Goal: Task Accomplishment & Management: Complete application form

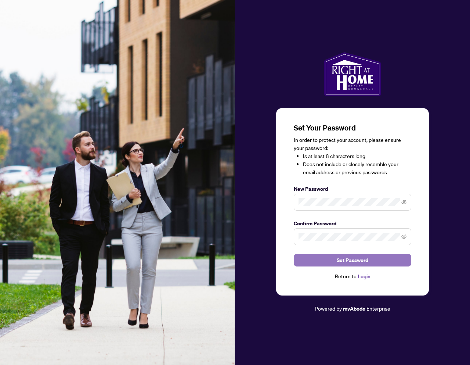
click at [333, 259] on button "Set Password" at bounding box center [352, 260] width 117 height 12
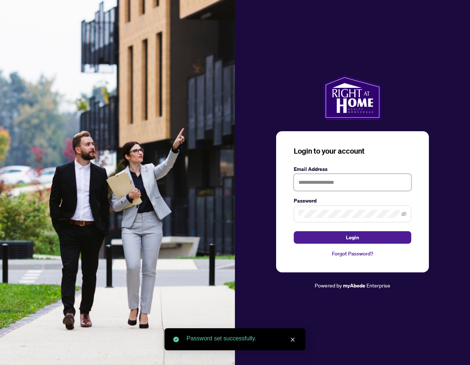
click at [335, 182] on input "text" at bounding box center [352, 182] width 117 height 17
paste input "**********"
type input "**********"
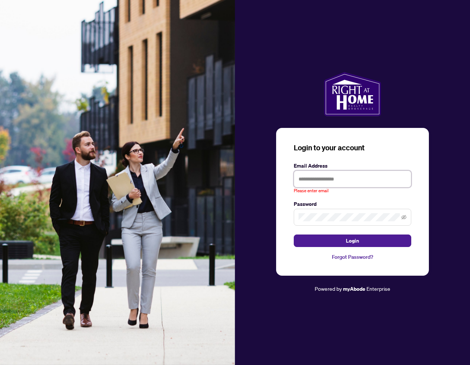
paste input "**********"
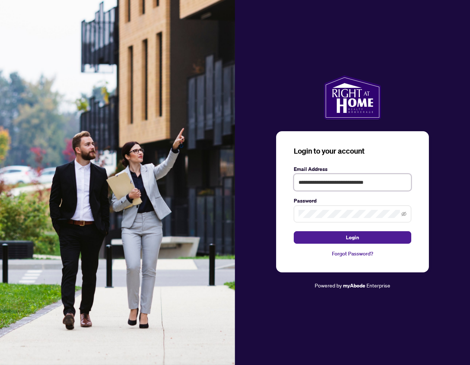
type input "**********"
click at [341, 236] on button "Login" at bounding box center [352, 237] width 117 height 12
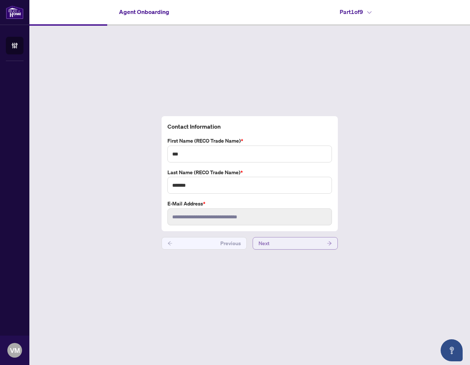
click at [304, 243] on button "Next" at bounding box center [295, 243] width 85 height 12
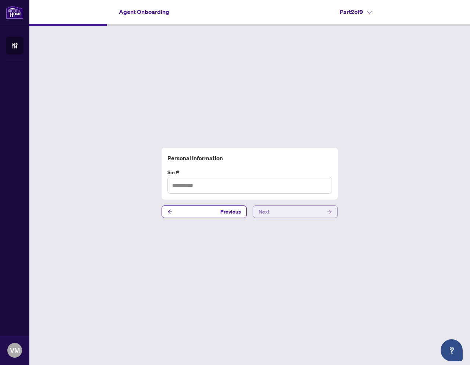
click at [318, 209] on button "Next" at bounding box center [295, 211] width 85 height 12
click at [317, 212] on button "Next" at bounding box center [295, 211] width 85 height 12
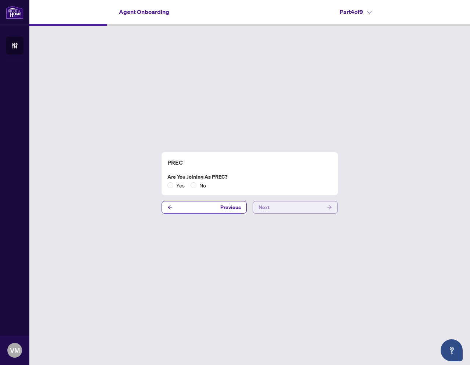
click at [317, 212] on button "Next" at bounding box center [295, 207] width 85 height 12
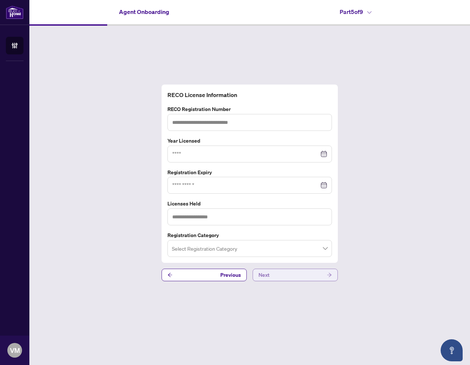
click at [304, 274] on button "Next" at bounding box center [295, 274] width 85 height 12
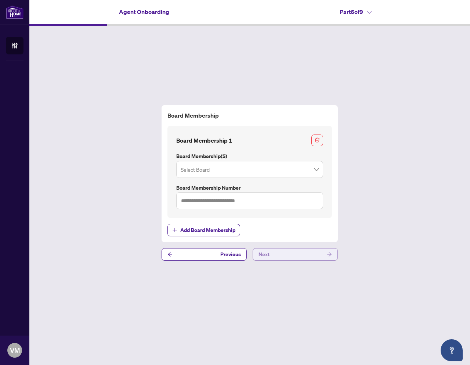
click at [314, 258] on button "Next" at bounding box center [295, 254] width 85 height 12
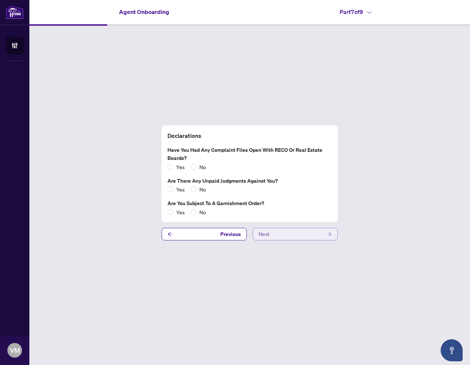
click at [318, 236] on button "Next" at bounding box center [295, 234] width 85 height 12
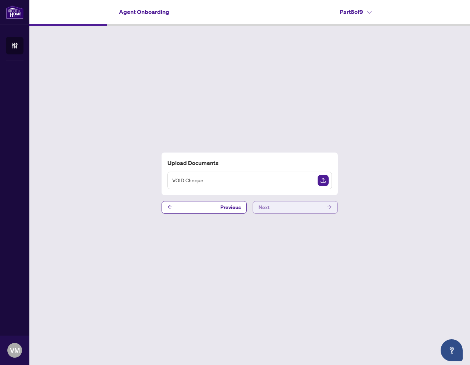
click at [302, 209] on button "Next" at bounding box center [295, 207] width 85 height 12
click at [326, 180] on img "Sign Document" at bounding box center [323, 180] width 11 height 11
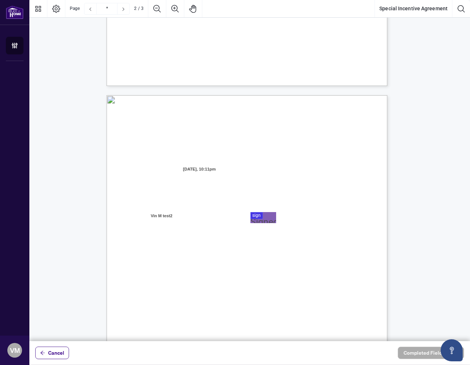
type input "*"
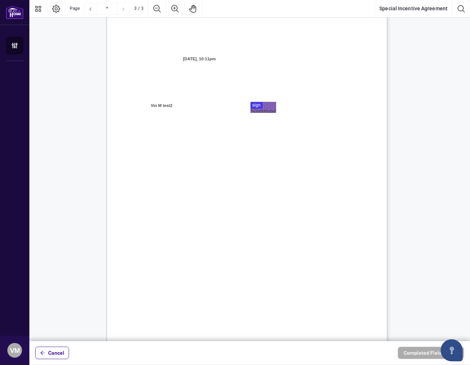
scroll to position [800, 0]
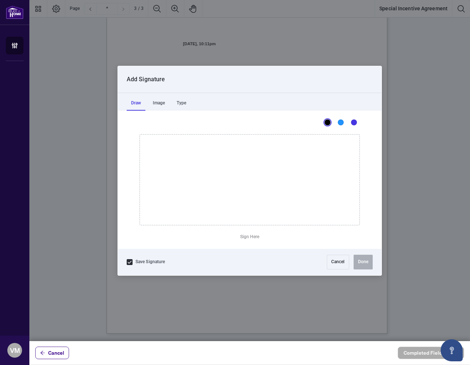
click at [265, 89] on div at bounding box center [249, 170] width 441 height 341
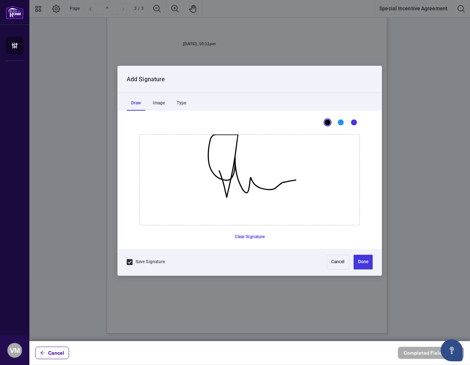
drag, startPoint x: 219, startPoint y: 170, endPoint x: 296, endPoint y: 180, distance: 77.3
click at [296, 180] on icon "Drawing canvas" at bounding box center [250, 179] width 220 height 90
drag, startPoint x: 255, startPoint y: 175, endPoint x: 280, endPoint y: 169, distance: 26.1
click at [280, 169] on icon "Drawing canvas" at bounding box center [250, 179] width 220 height 90
click at [359, 254] on button "Done" at bounding box center [363, 261] width 19 height 15
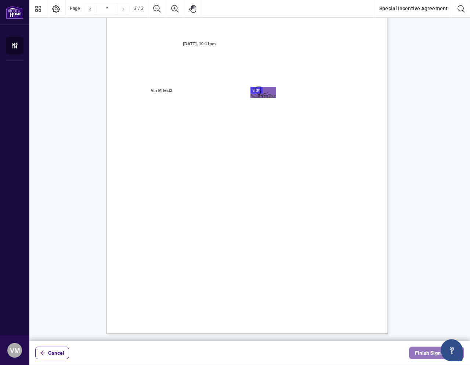
click at [424, 351] on span "Finish Signing" at bounding box center [431, 353] width 33 height 12
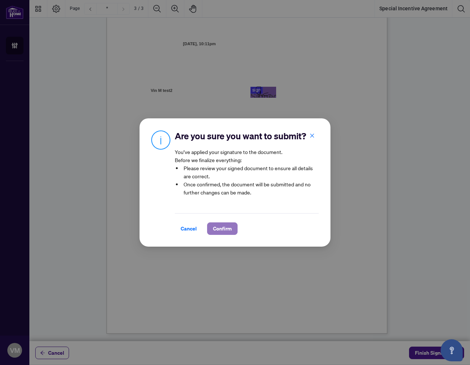
click at [220, 225] on span "Confirm" at bounding box center [222, 228] width 19 height 12
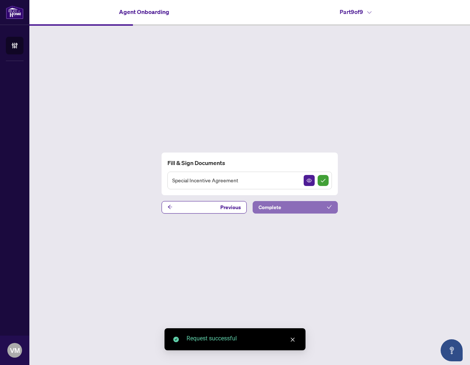
click at [309, 209] on button "Complete" at bounding box center [295, 207] width 85 height 12
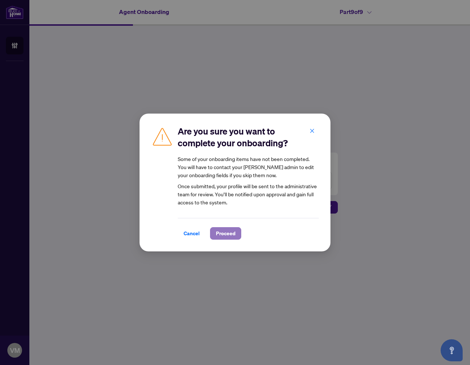
click at [232, 235] on button "Proceed" at bounding box center [225, 233] width 31 height 12
